Goal: Transaction & Acquisition: Book appointment/travel/reservation

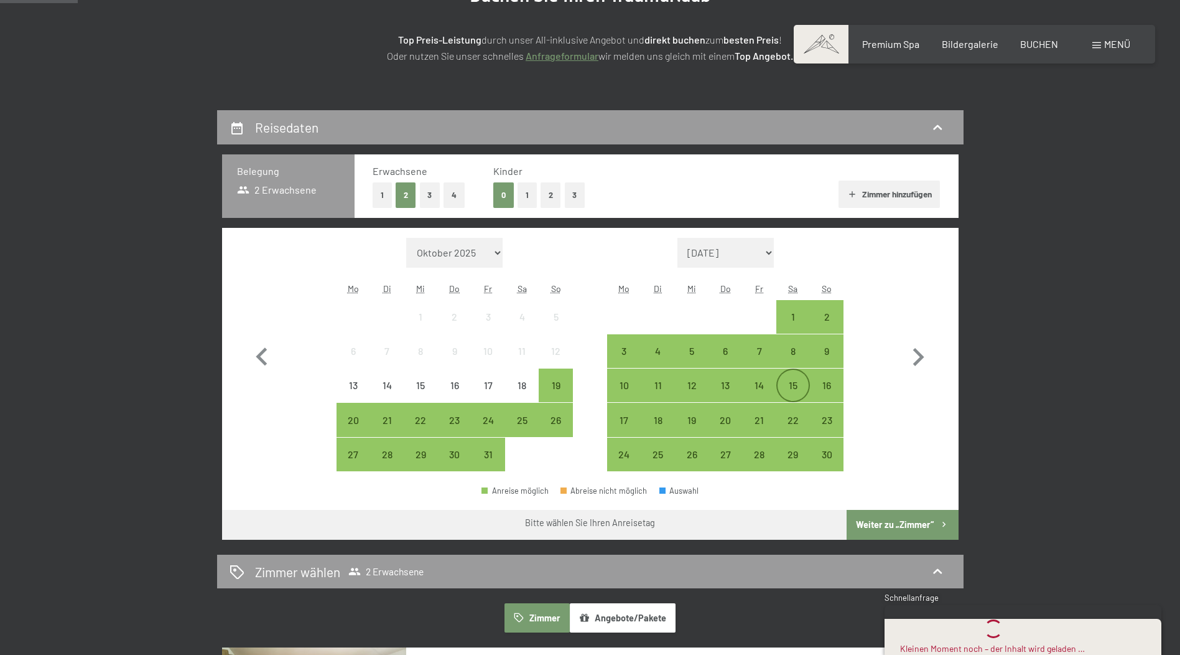
click at [787, 383] on div "15" at bounding box center [793, 395] width 31 height 31
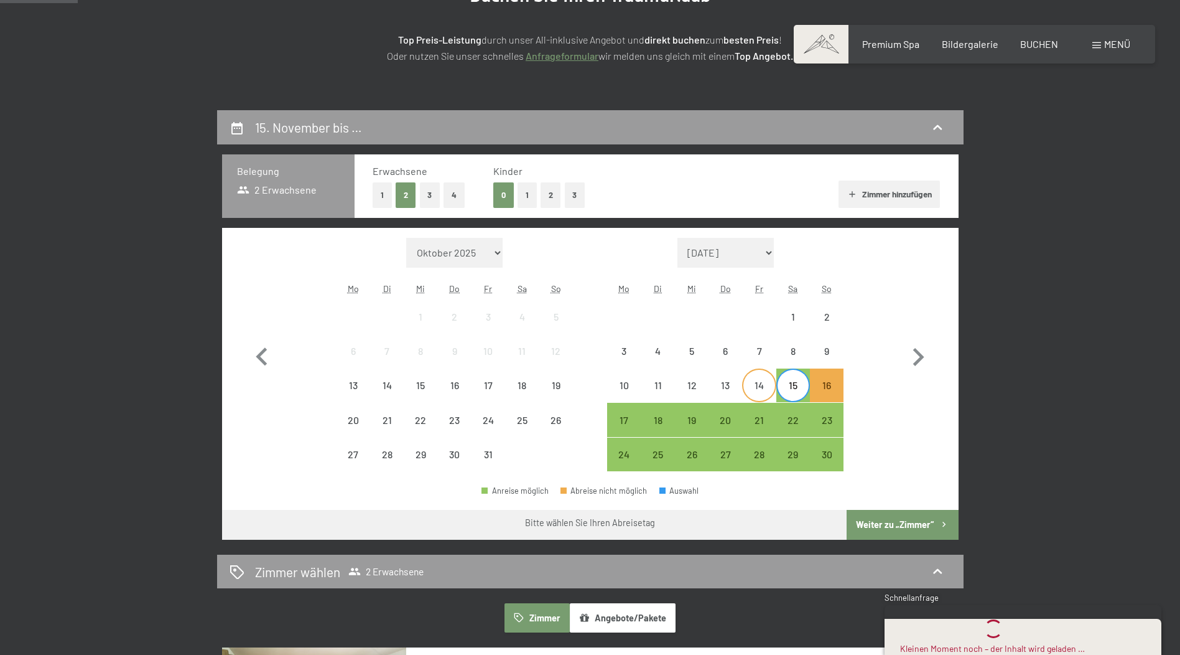
click at [762, 386] on div "14" at bounding box center [758, 395] width 31 height 31
click at [829, 383] on div "16" at bounding box center [826, 395] width 31 height 31
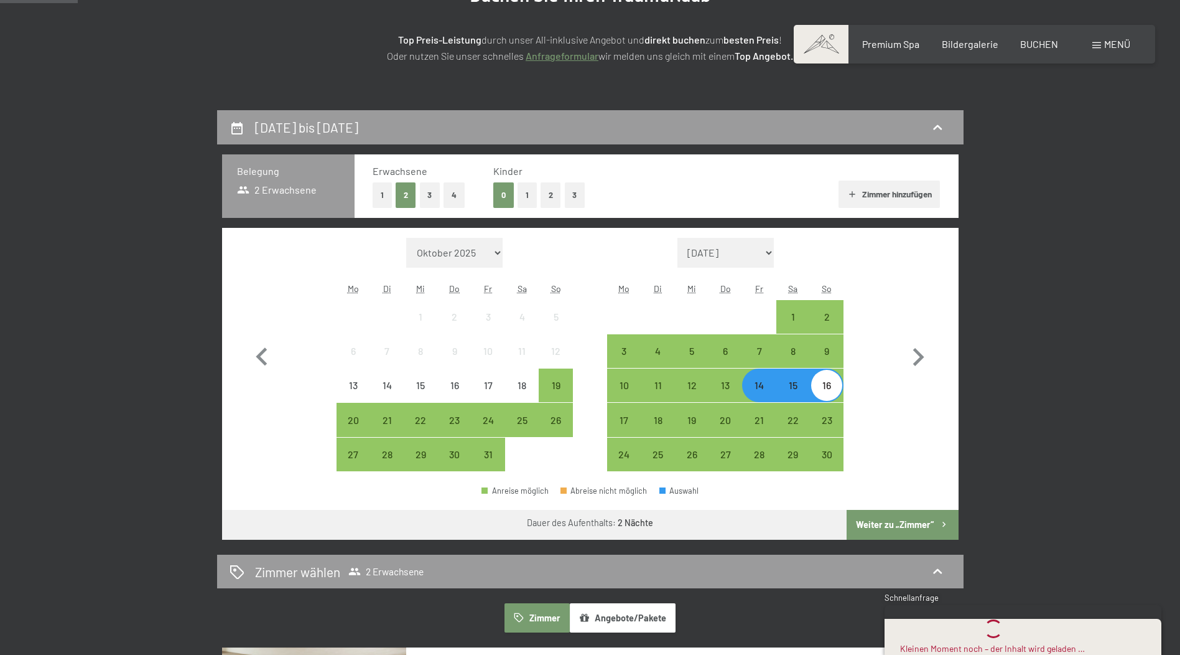
click at [883, 523] on button "Weiter zu „Zimmer“" at bounding box center [902, 525] width 111 height 30
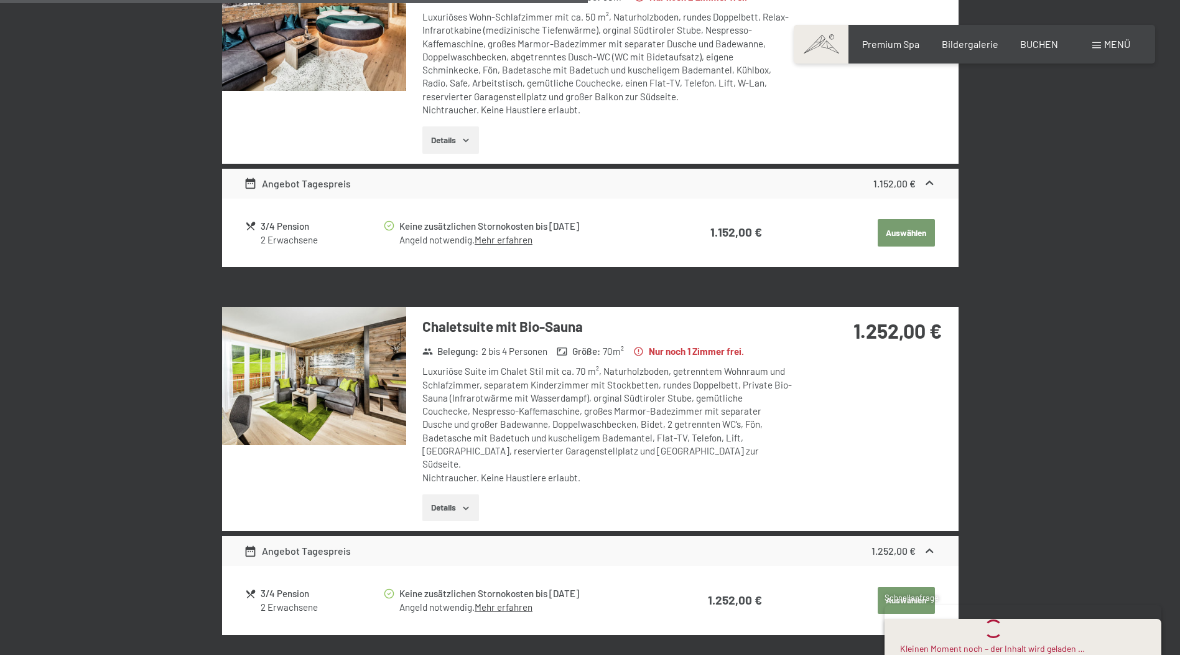
scroll to position [1354, 0]
